Goal: Task Accomplishment & Management: Use online tool/utility

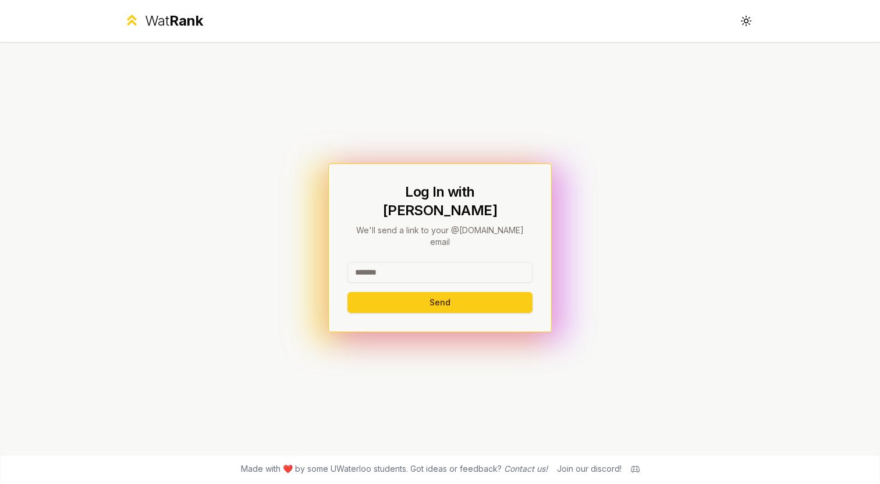
click at [396, 262] on input at bounding box center [439, 272] width 185 height 21
type input "*****"
click at [396, 292] on button "Send" at bounding box center [439, 302] width 185 height 21
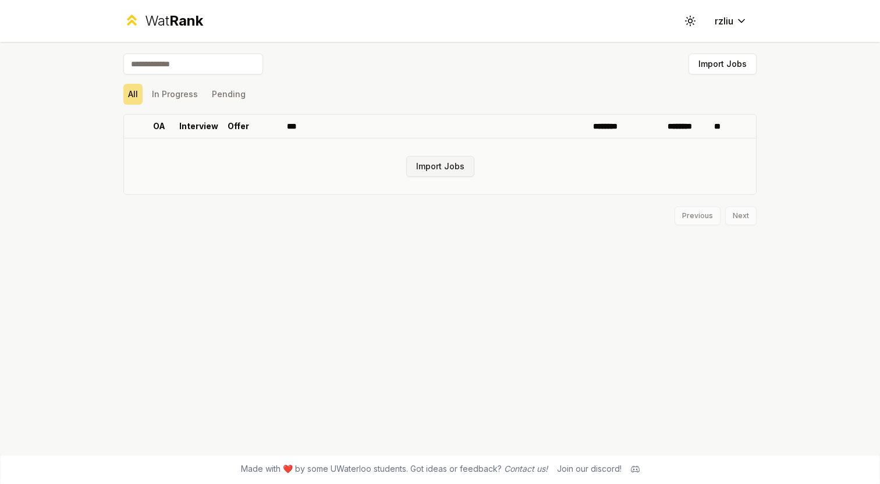
click at [459, 158] on button "Import Jobs" at bounding box center [440, 166] width 68 height 21
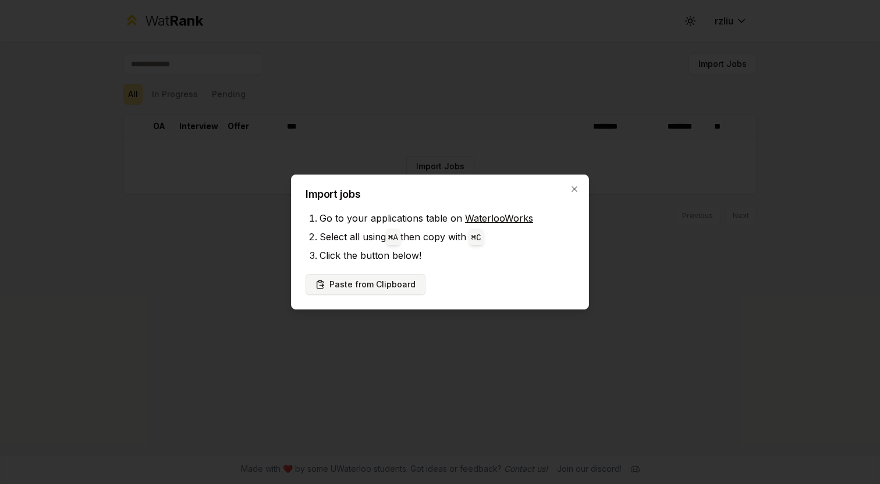
click at [407, 282] on button "Paste from Clipboard" at bounding box center [366, 284] width 120 height 21
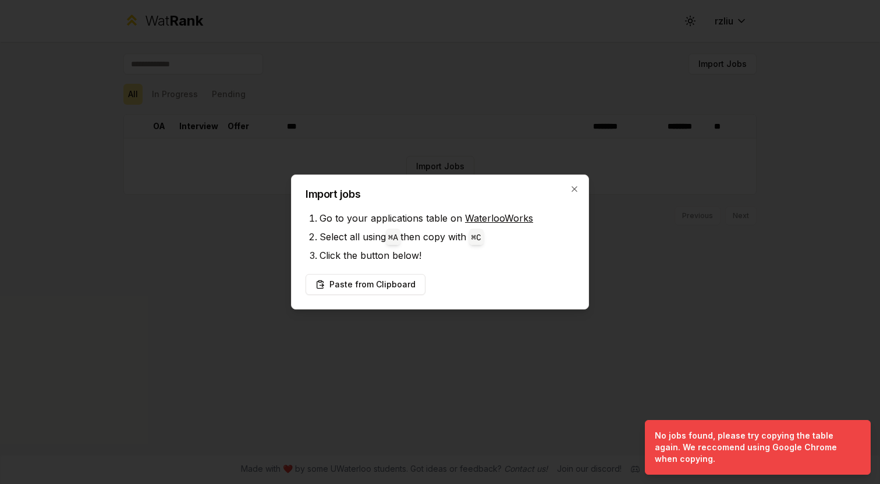
click at [471, 280] on div "Paste from Clipboard" at bounding box center [440, 284] width 269 height 21
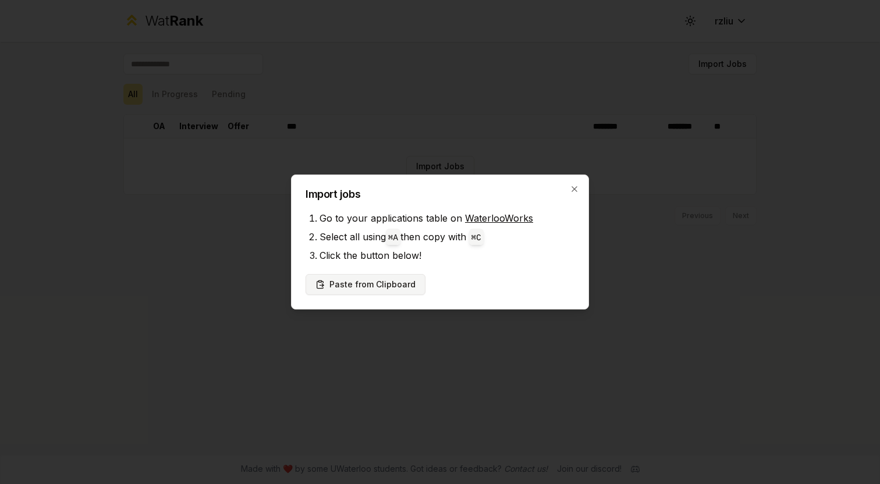
click at [392, 289] on button "Paste from Clipboard" at bounding box center [366, 284] width 120 height 21
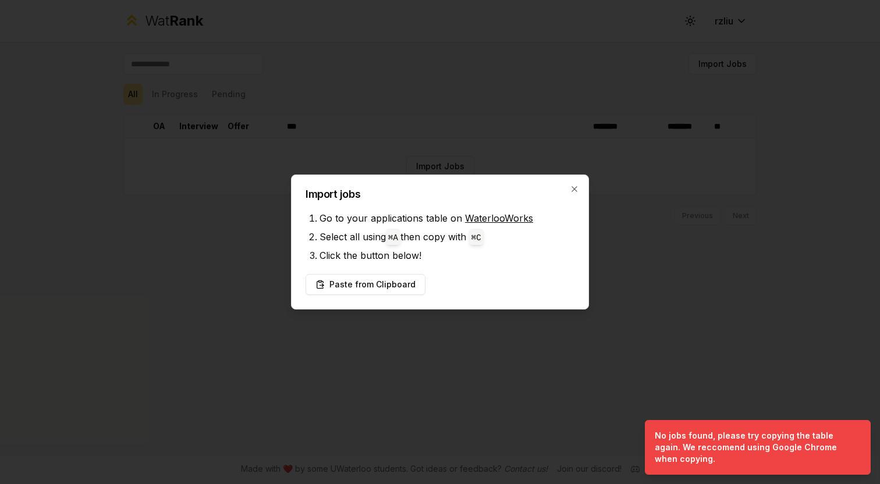
click at [465, 280] on div "Paste from Clipboard" at bounding box center [440, 284] width 269 height 21
click at [521, 219] on link "WaterlooWorks" at bounding box center [499, 218] width 68 height 12
click at [404, 288] on button "Paste from Clipboard" at bounding box center [366, 284] width 120 height 21
click at [573, 189] on icon "button" at bounding box center [574, 188] width 9 height 9
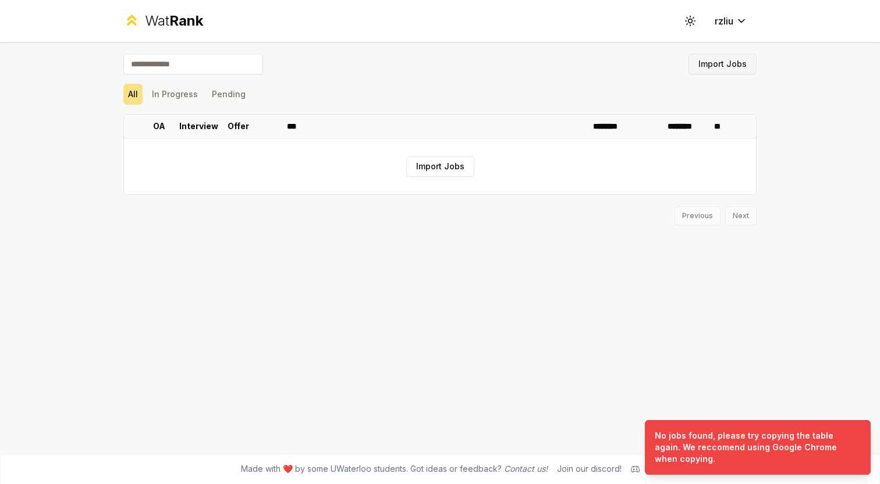
click at [714, 63] on button "Import Jobs" at bounding box center [723, 64] width 68 height 21
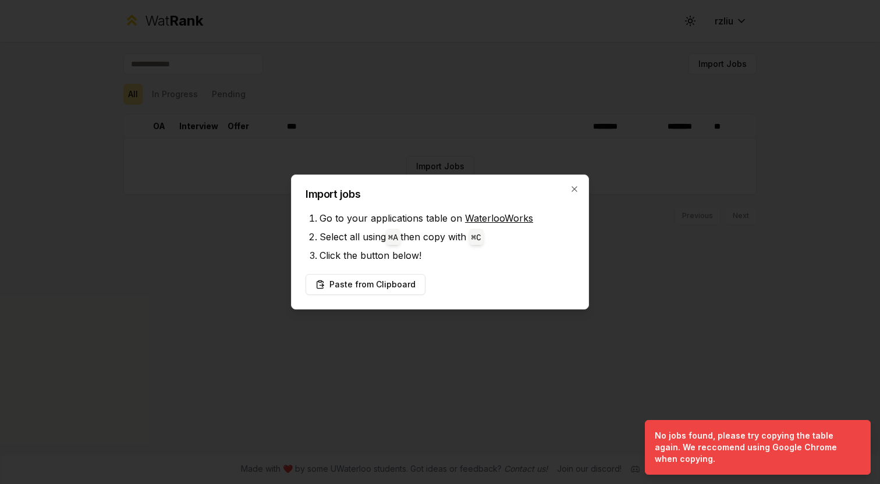
click at [520, 217] on link "WaterlooWorks" at bounding box center [499, 218] width 68 height 12
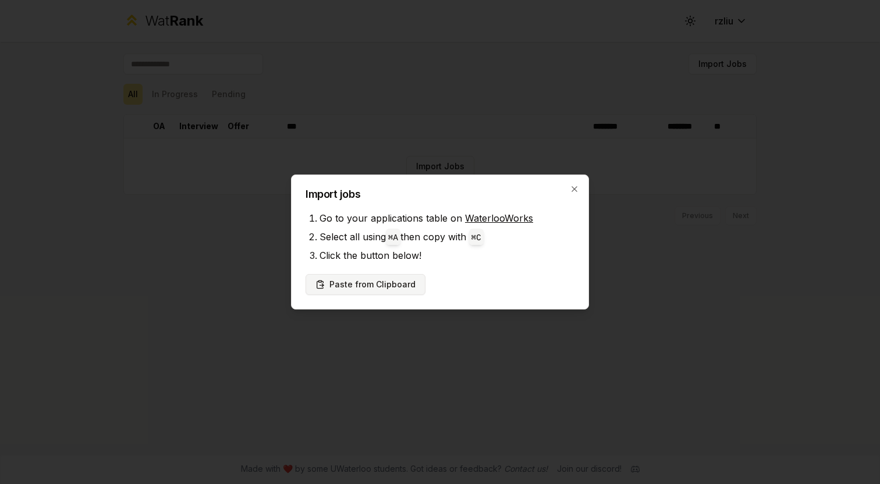
click at [405, 281] on button "Paste from Clipboard" at bounding box center [366, 284] width 120 height 21
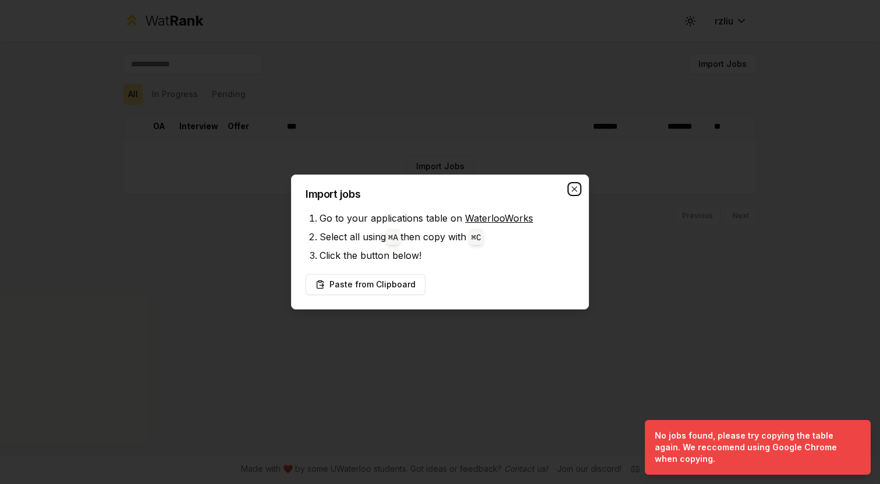
click at [577, 188] on icon "button" at bounding box center [574, 188] width 9 height 9
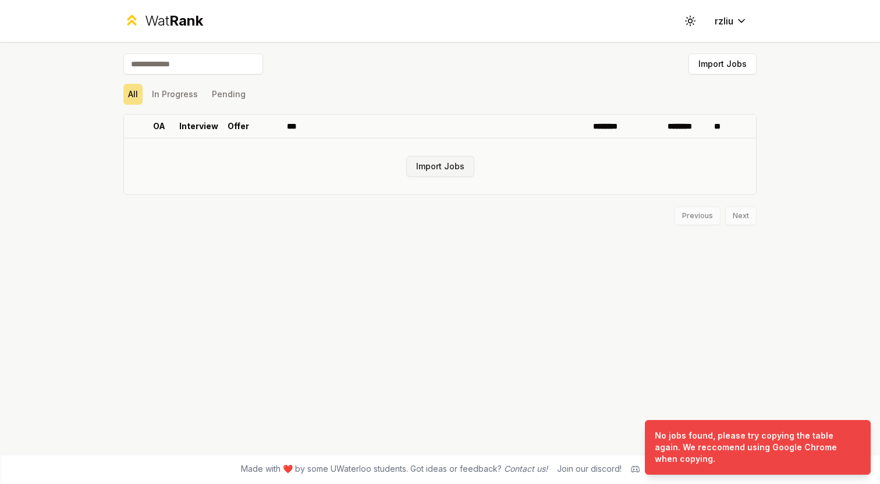
click at [454, 162] on button "Import Jobs" at bounding box center [440, 166] width 68 height 21
